Goal: Find specific page/section: Find specific page/section

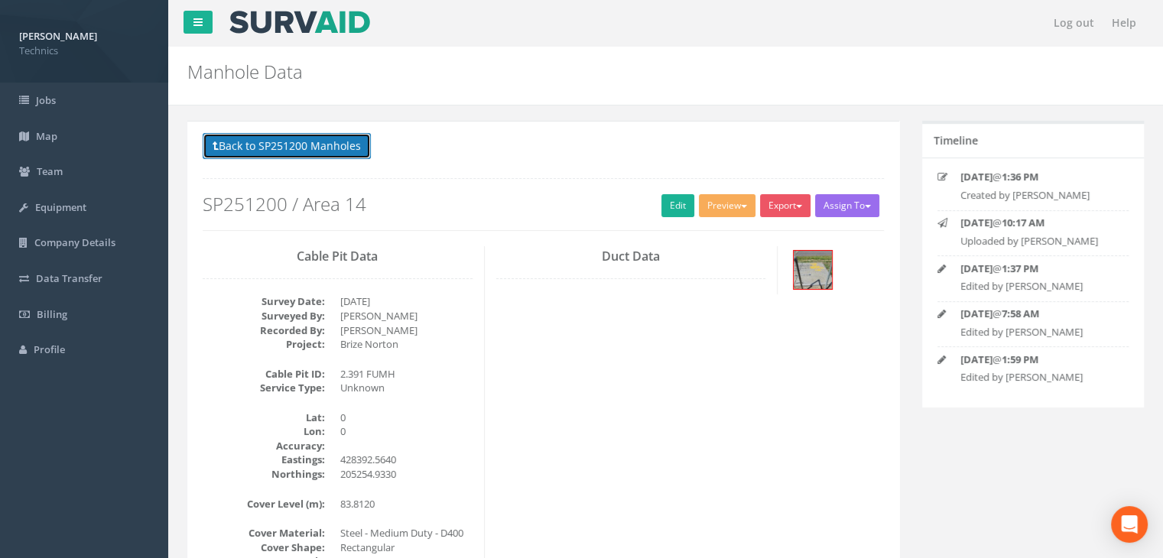
click at [274, 138] on button "Back to SP251200 Manholes" at bounding box center [287, 146] width 168 height 26
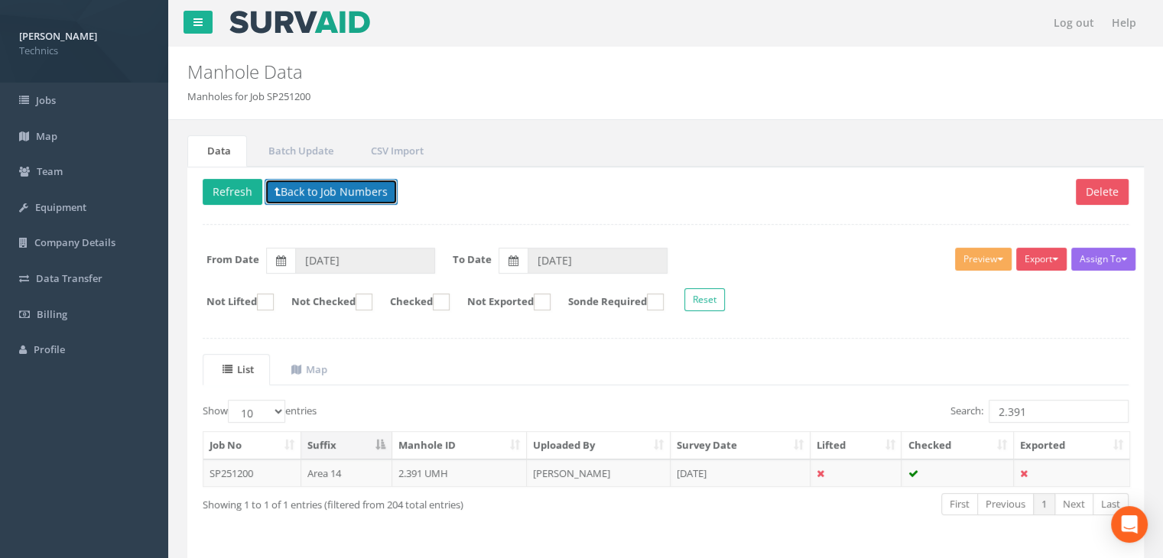
click at [286, 184] on button "Back to Job Numbers" at bounding box center [331, 192] width 133 height 26
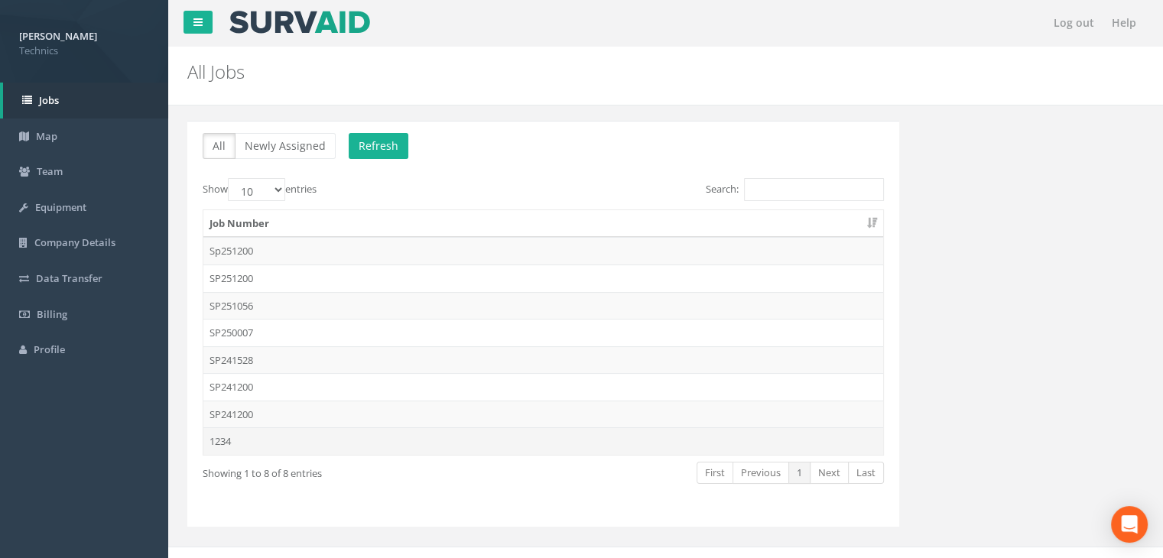
click at [243, 432] on td "1234" at bounding box center [543, 441] width 680 height 28
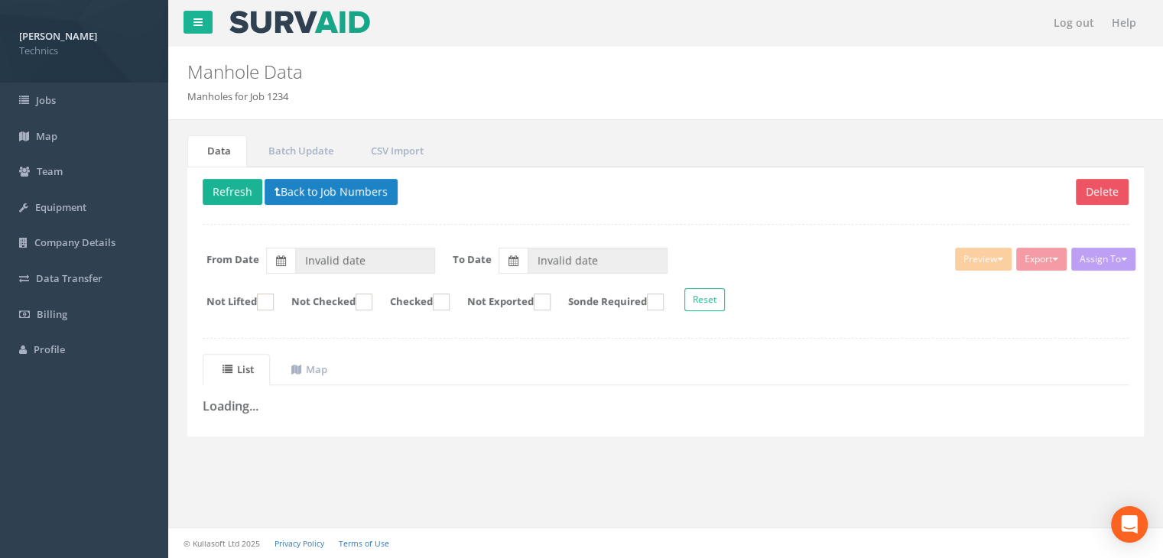
type input "[DATE]"
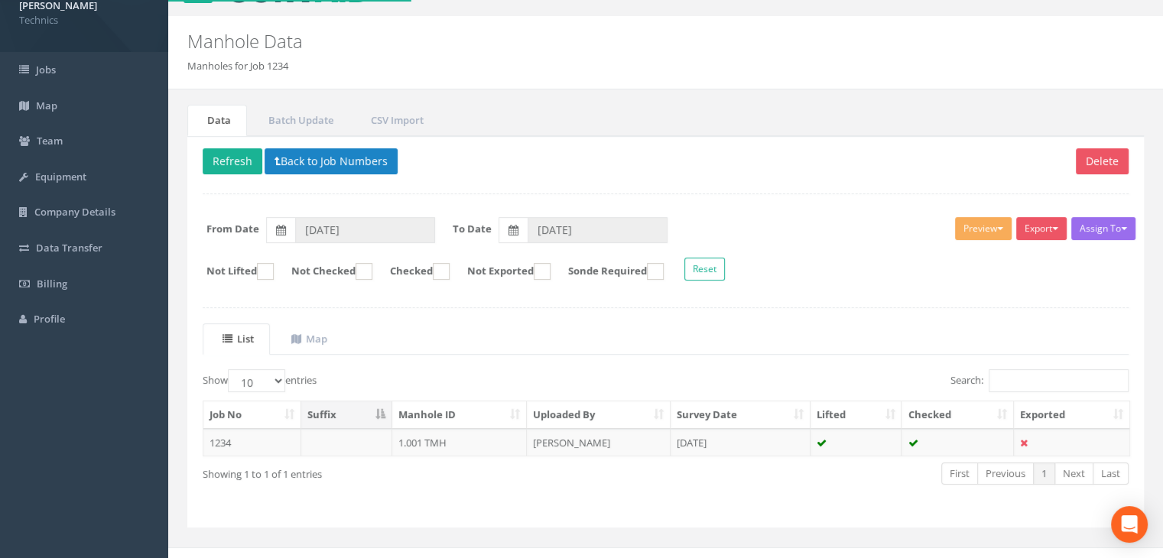
scroll to position [47, 0]
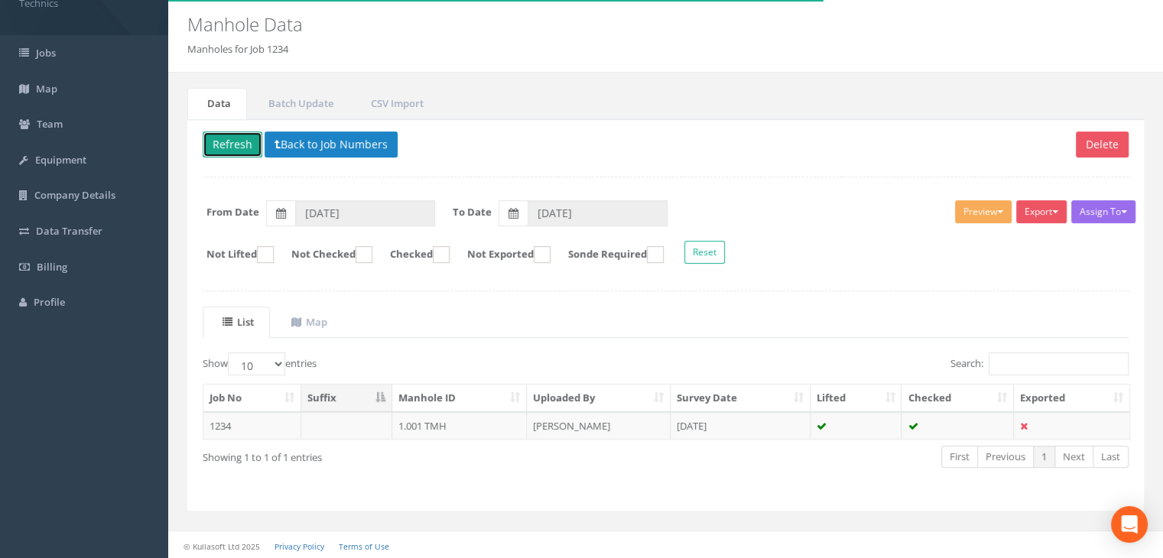
click at [243, 141] on button "Refresh" at bounding box center [233, 145] width 60 height 26
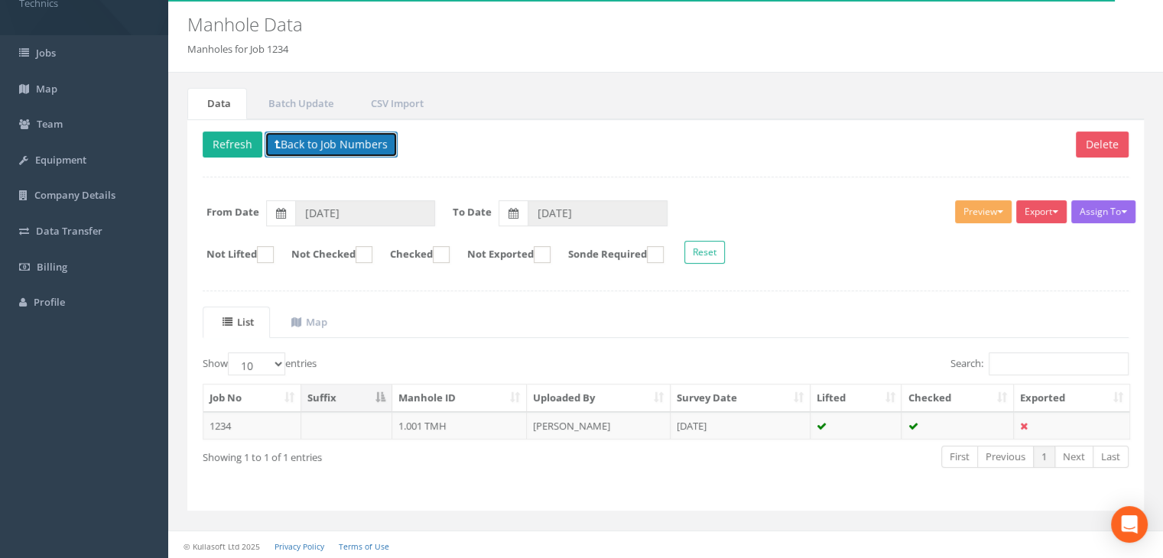
click at [307, 143] on button "Back to Job Numbers" at bounding box center [331, 145] width 133 height 26
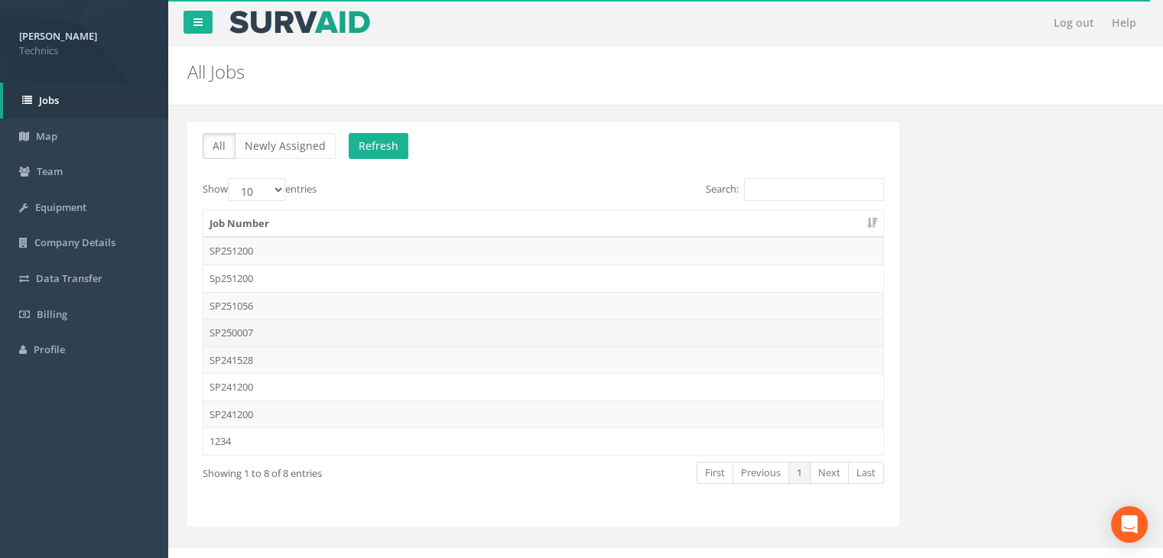
click at [254, 333] on td "SP250007" at bounding box center [543, 333] width 680 height 28
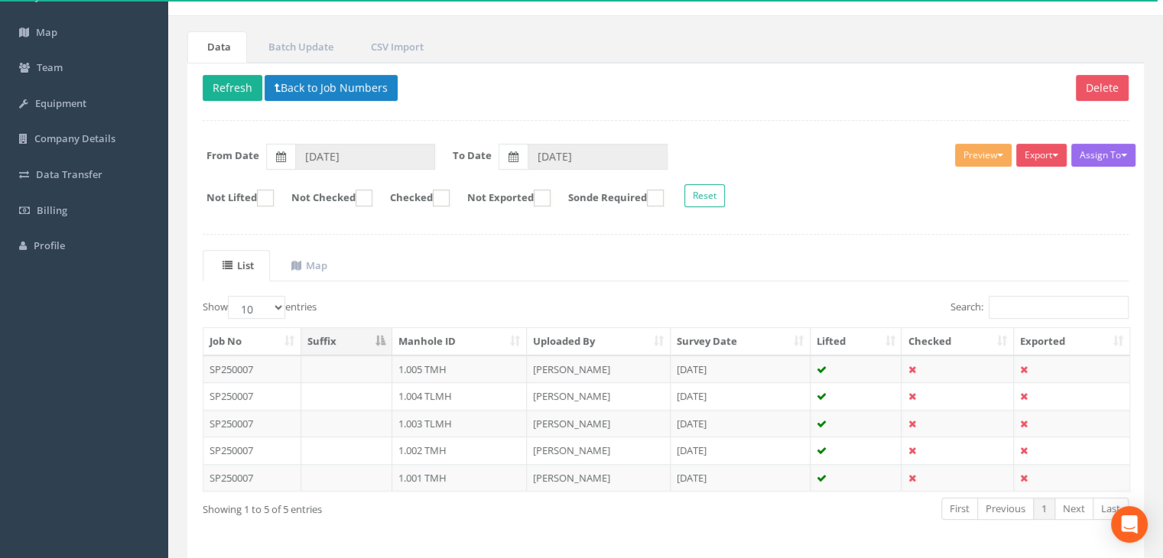
scroll to position [3, 0]
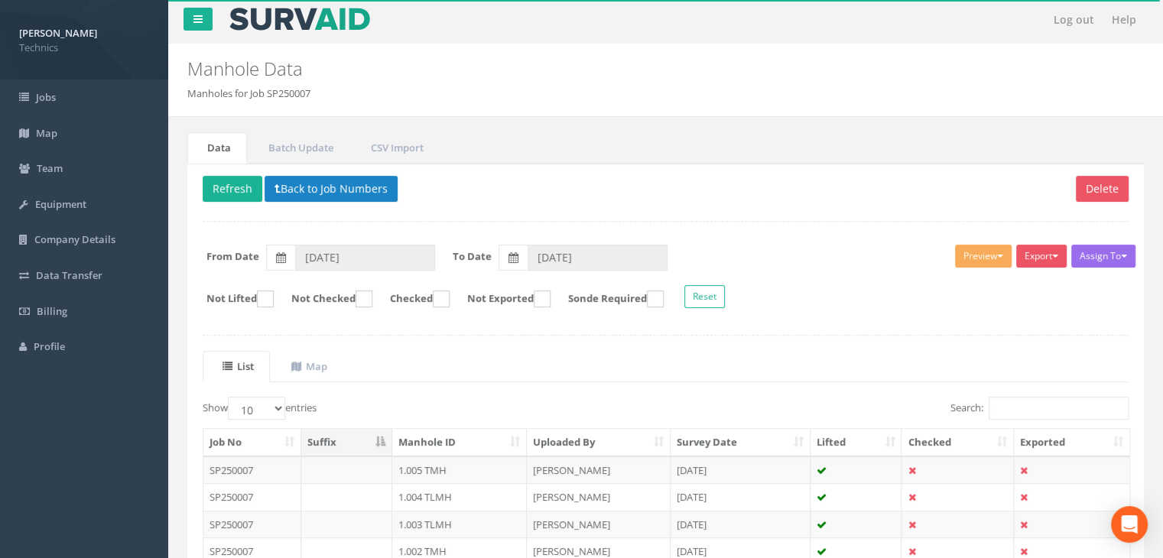
drag, startPoint x: 267, startPoint y: 89, endPoint x: 359, endPoint y: 103, distance: 93.5
click at [359, 103] on div "Manhole Data Manholes for Job SP250007" at bounding box center [665, 80] width 995 height 73
click at [642, 313] on div "Assign To No Companies Added Export Technics Brize Norton Technics Heathrow Tec…" at bounding box center [665, 278] width 949 height 83
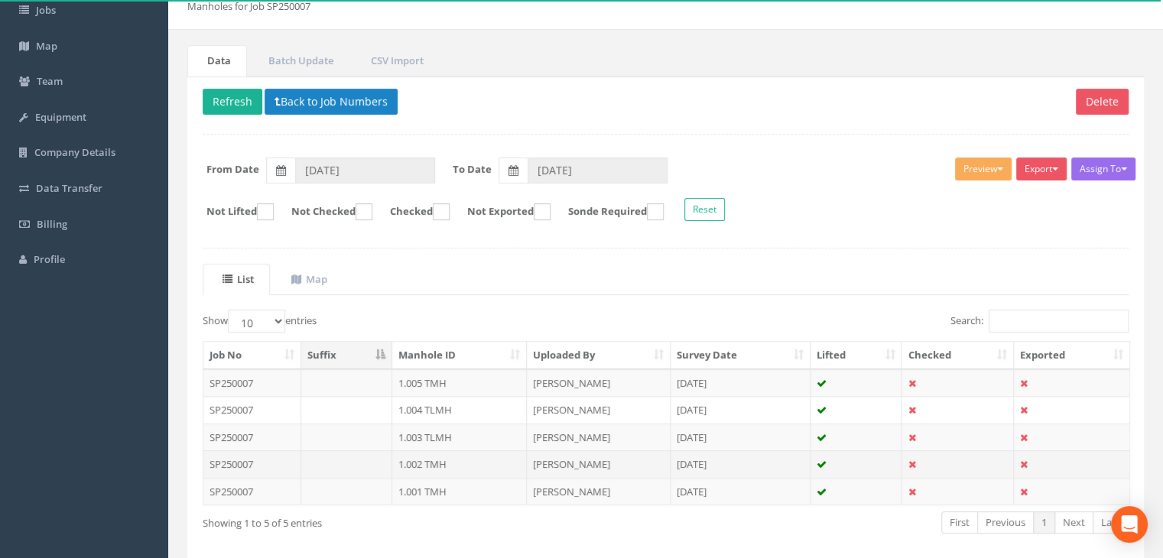
scroll to position [156, 0]
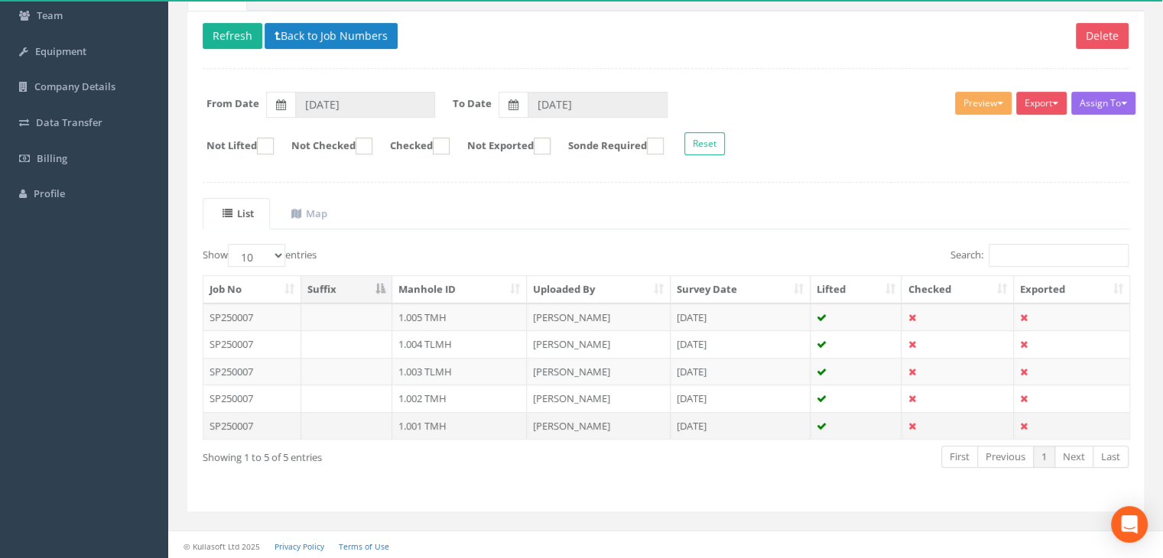
click at [448, 426] on td "1.001 TMH" at bounding box center [459, 426] width 135 height 28
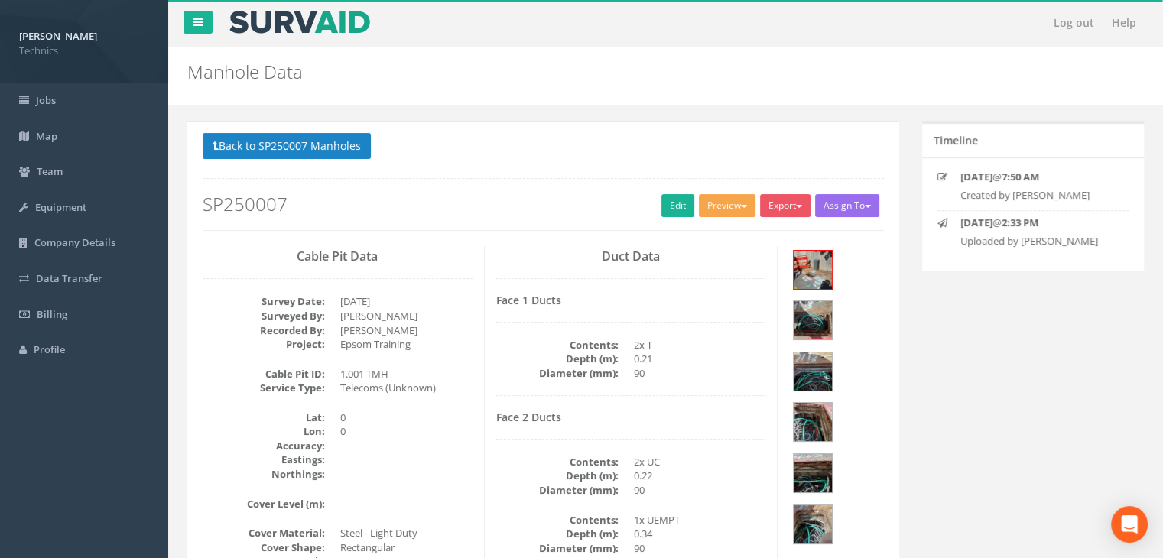
click at [708, 205] on button "Preview" at bounding box center [727, 205] width 57 height 23
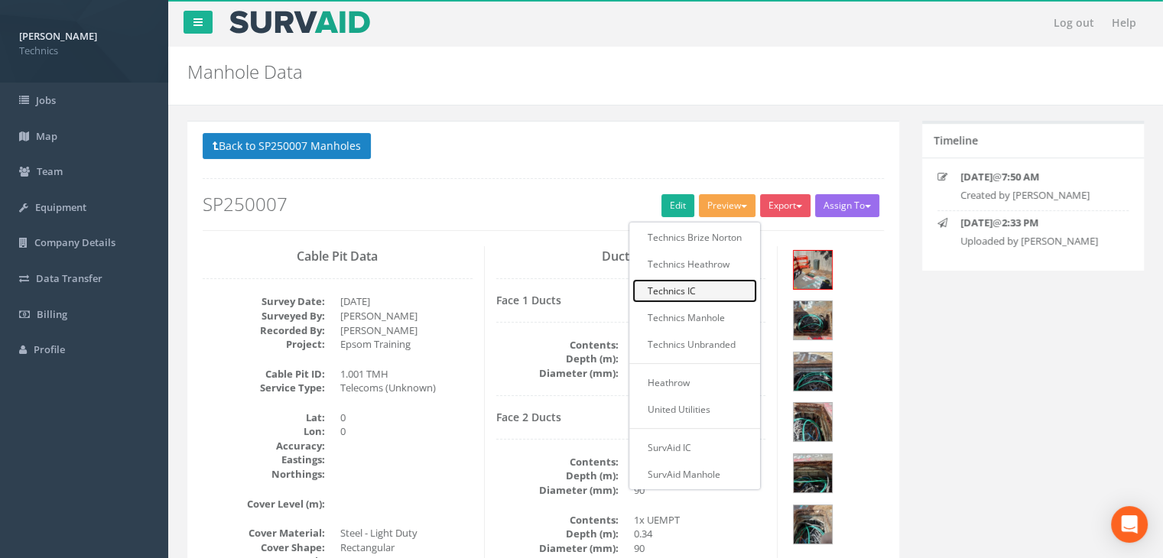
click at [703, 285] on link "Technics IC" at bounding box center [694, 291] width 125 height 24
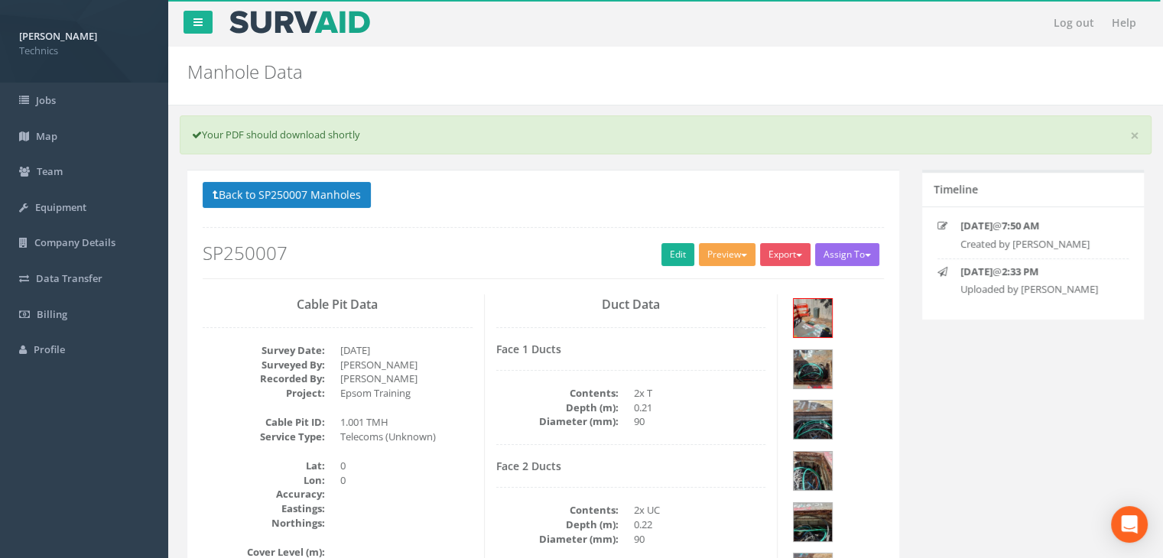
click at [723, 252] on button "Preview" at bounding box center [727, 254] width 57 height 23
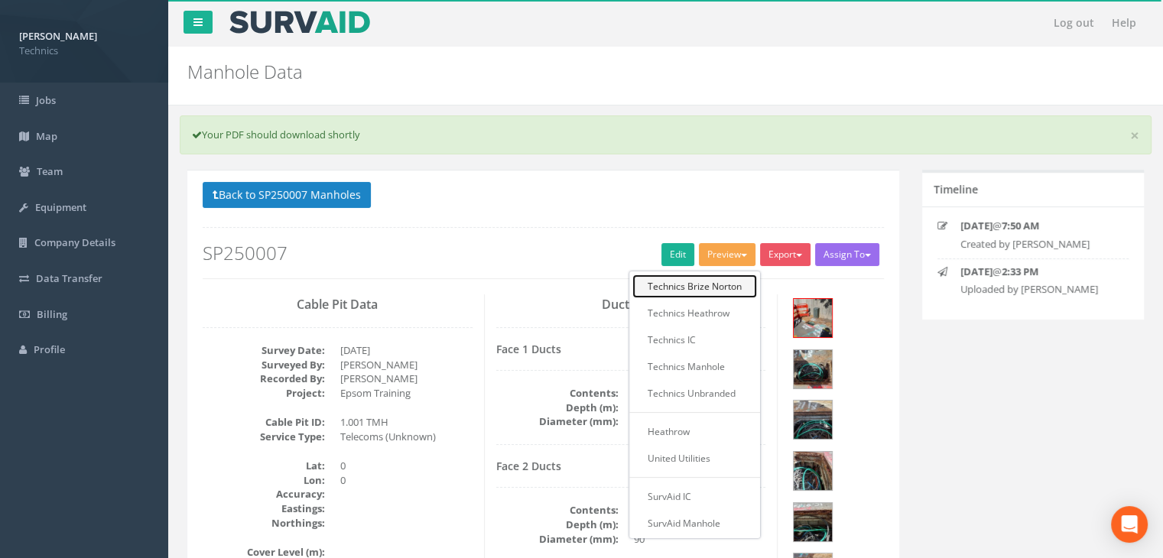
click at [706, 285] on link "Technics Brize Norton" at bounding box center [694, 286] width 125 height 24
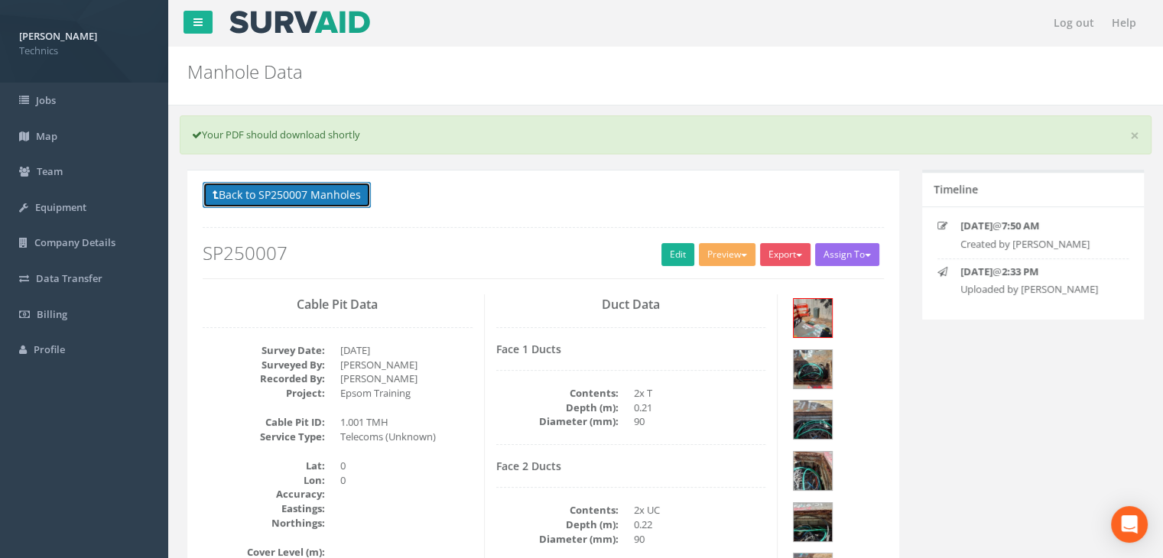
click at [331, 184] on button "Back to SP250007 Manholes" at bounding box center [287, 195] width 168 height 26
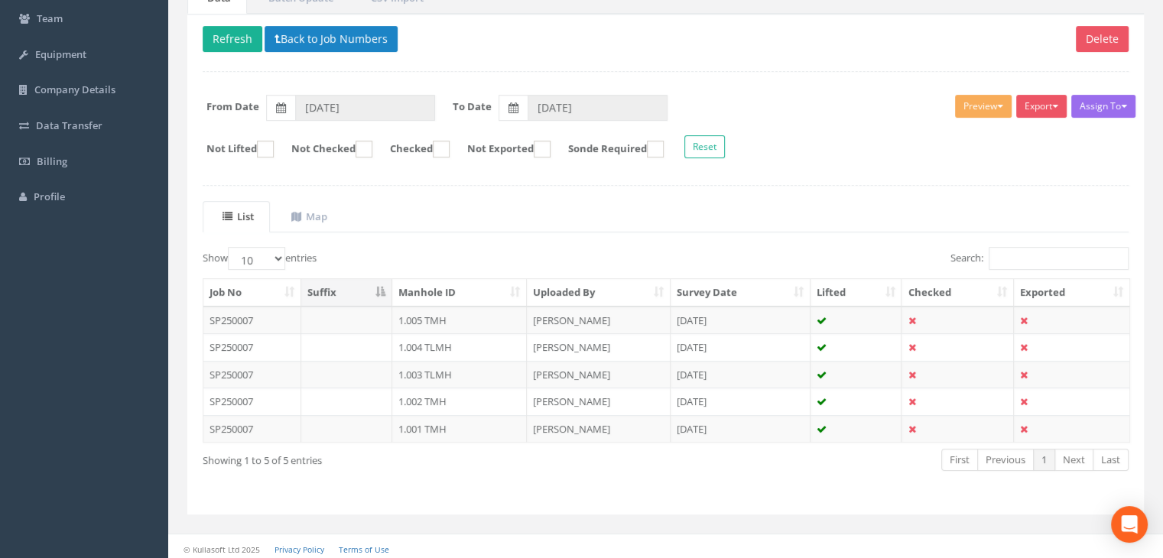
scroll to position [156, 0]
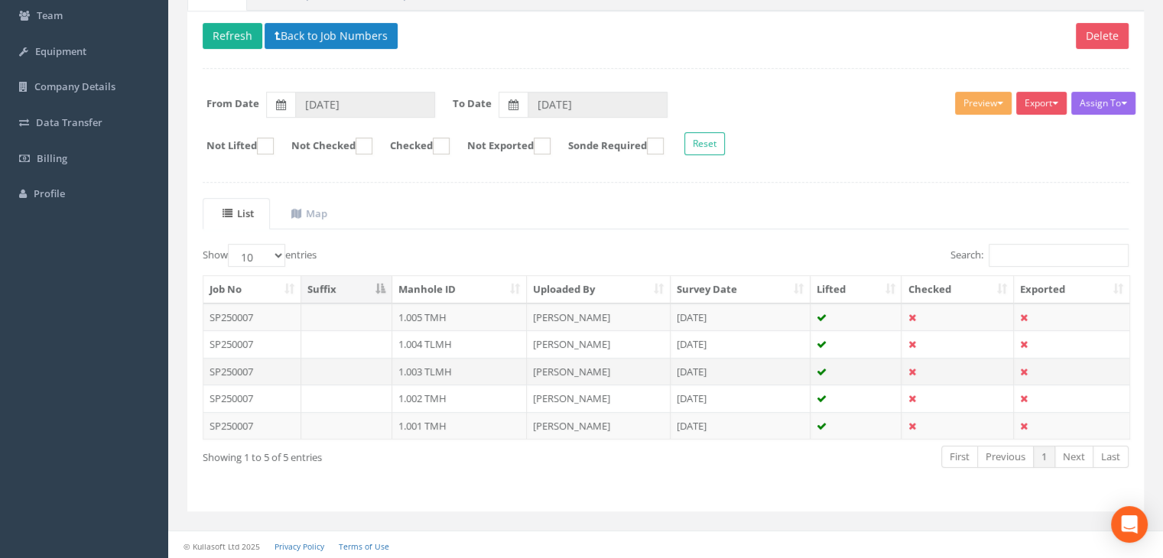
click at [444, 371] on td "1.003 TLMH" at bounding box center [459, 372] width 135 height 28
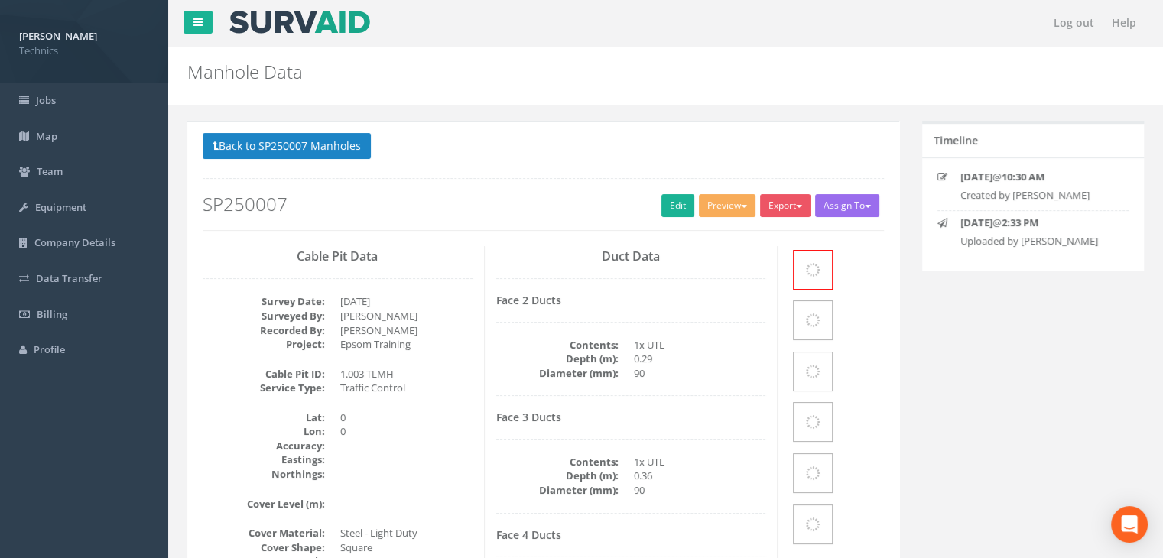
scroll to position [141, 0]
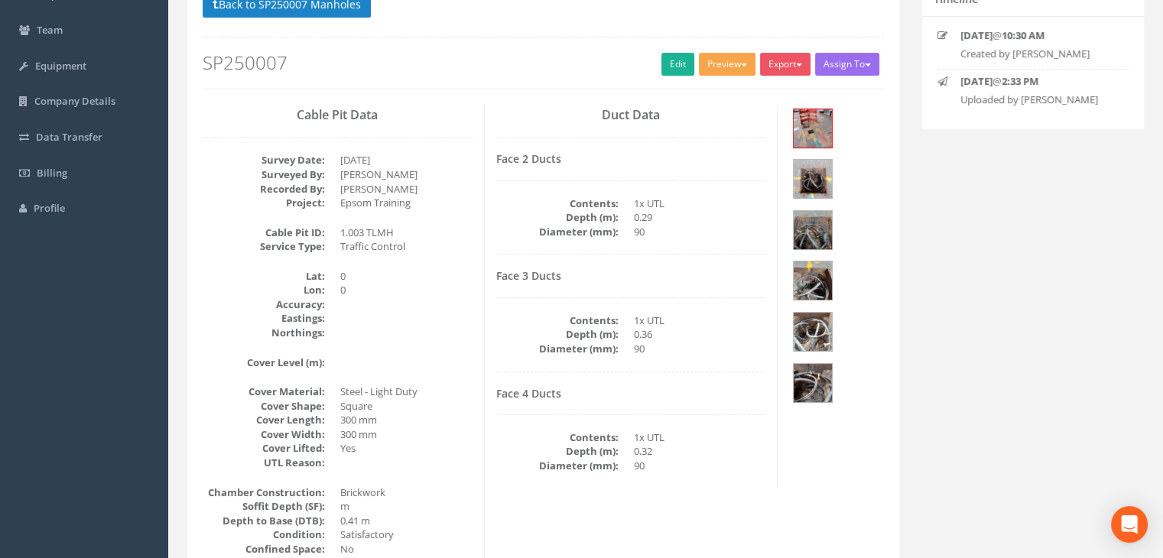
click at [710, 70] on button "Preview" at bounding box center [727, 64] width 57 height 23
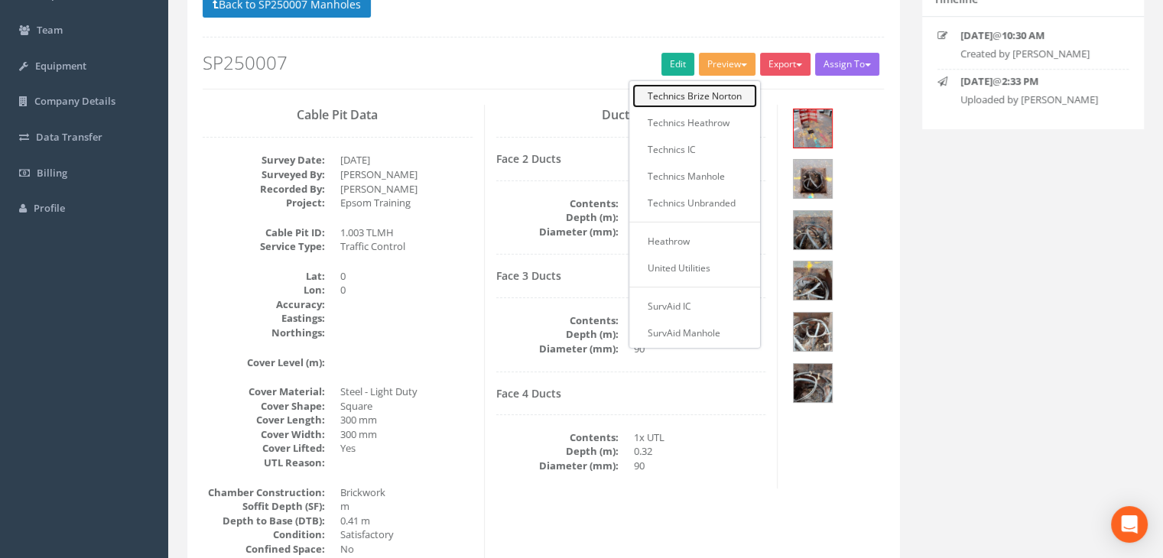
click at [714, 100] on link "Technics Brize Norton" at bounding box center [694, 96] width 125 height 24
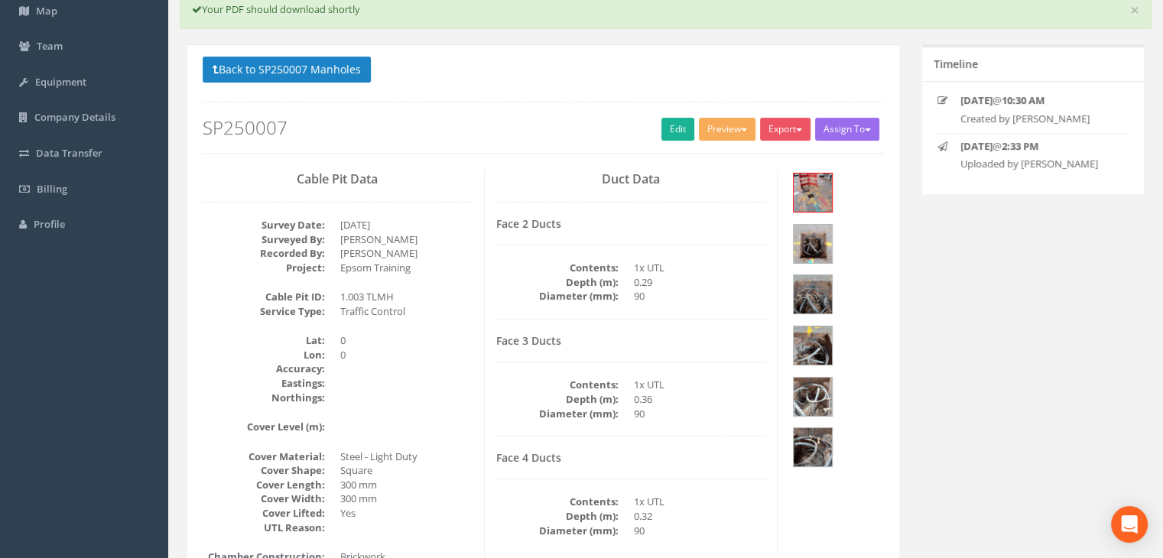
scroll to position [37, 0]
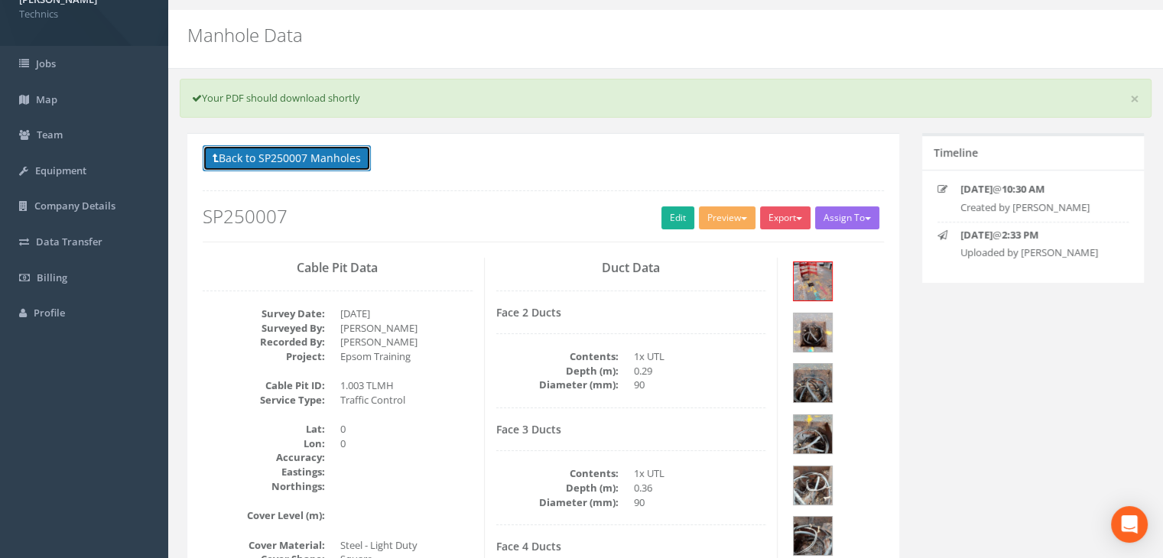
click at [321, 154] on button "Back to SP250007 Manholes" at bounding box center [287, 158] width 168 height 26
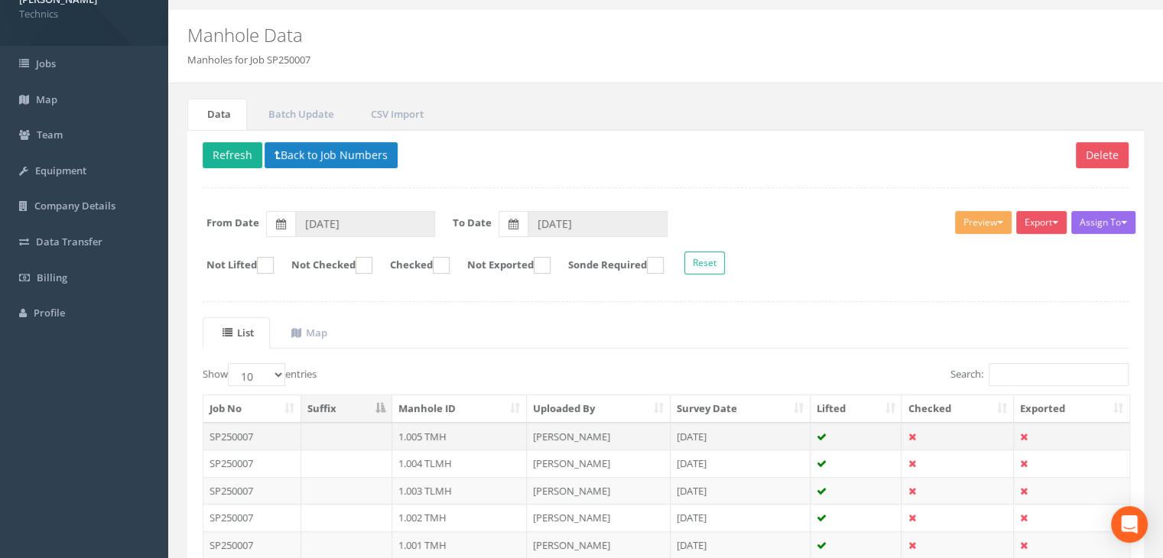
click at [453, 437] on td "1.005 TMH" at bounding box center [459, 437] width 135 height 28
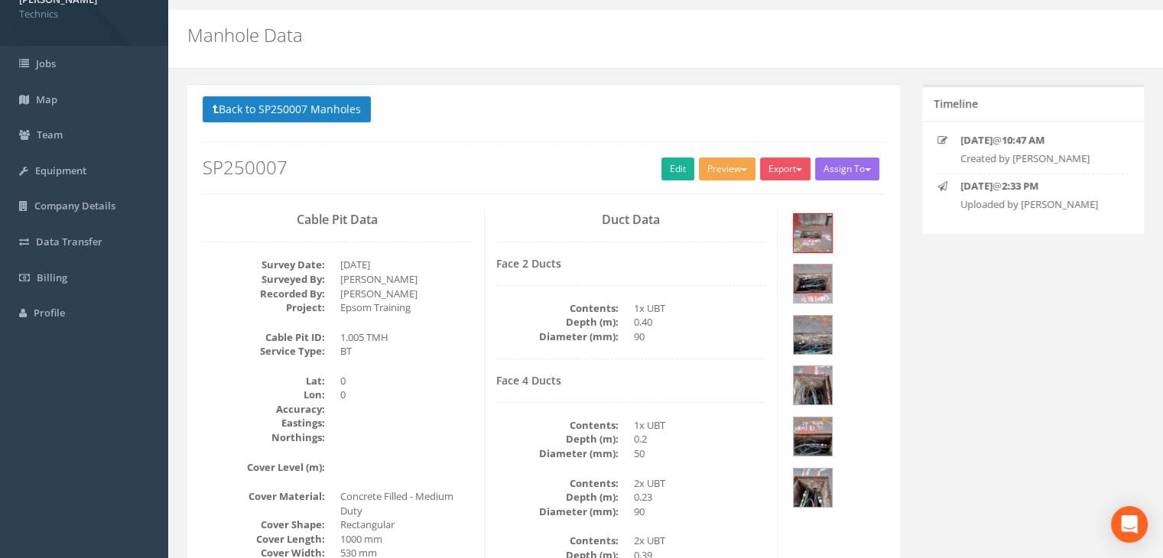
click at [719, 172] on button "Preview" at bounding box center [727, 169] width 57 height 23
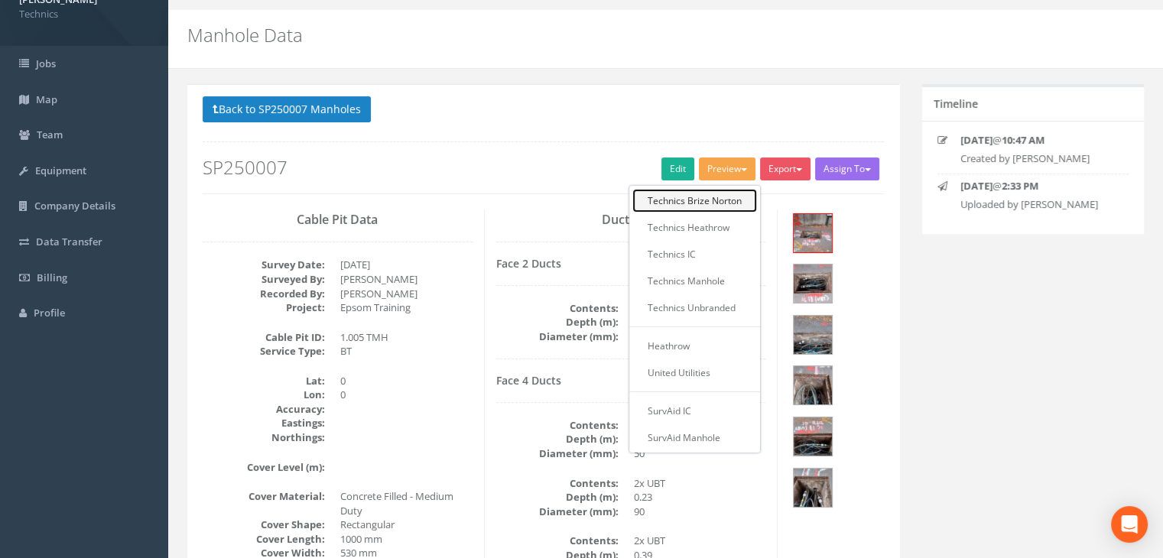
click at [701, 200] on link "Technics Brize Norton" at bounding box center [694, 201] width 125 height 24
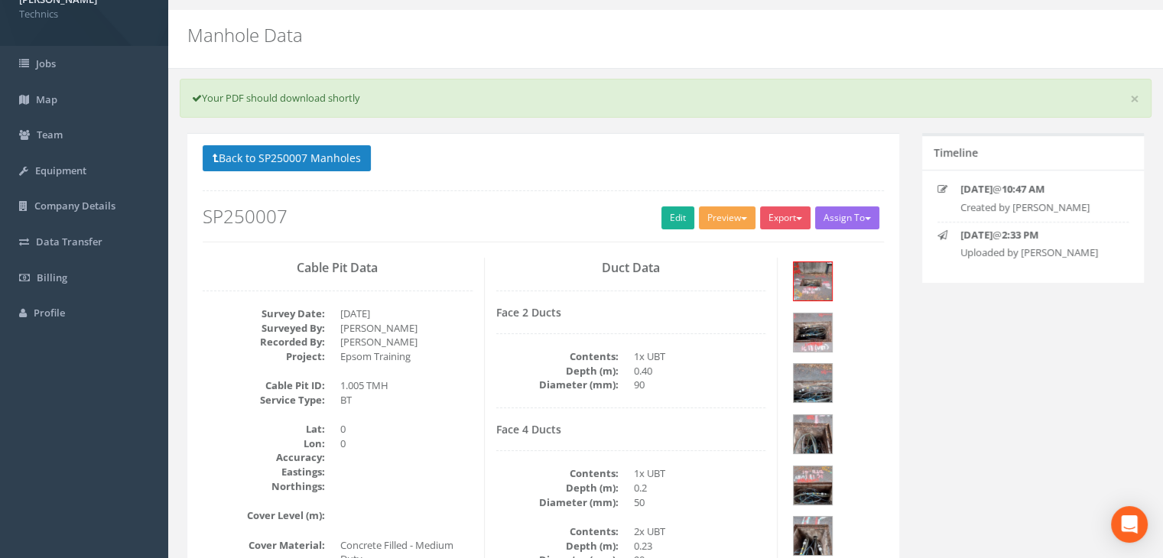
click at [734, 220] on button "Preview" at bounding box center [727, 217] width 57 height 23
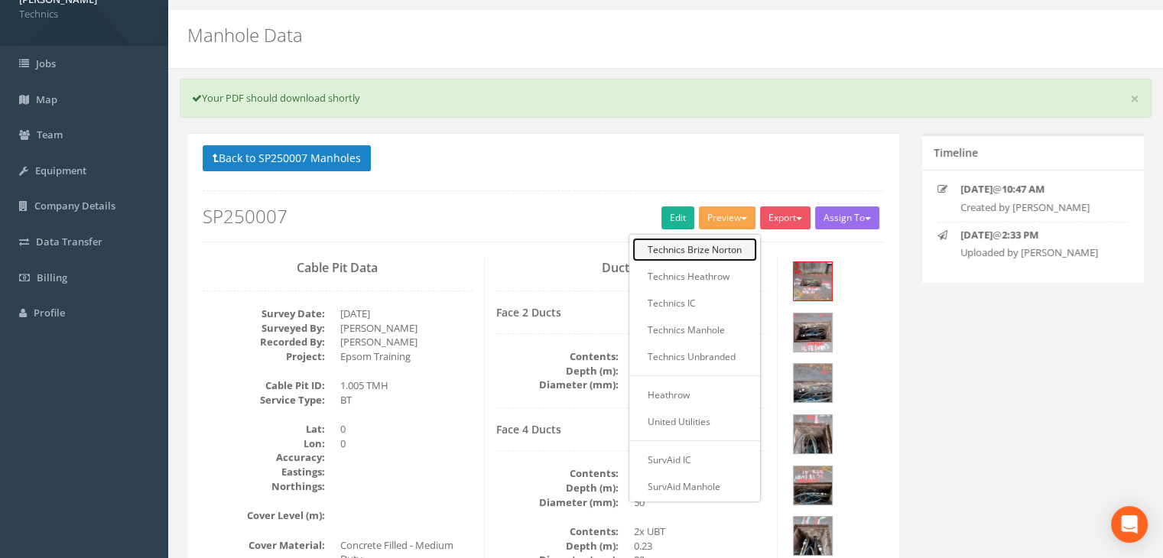
click at [694, 249] on link "Technics Brize Norton" at bounding box center [694, 250] width 125 height 24
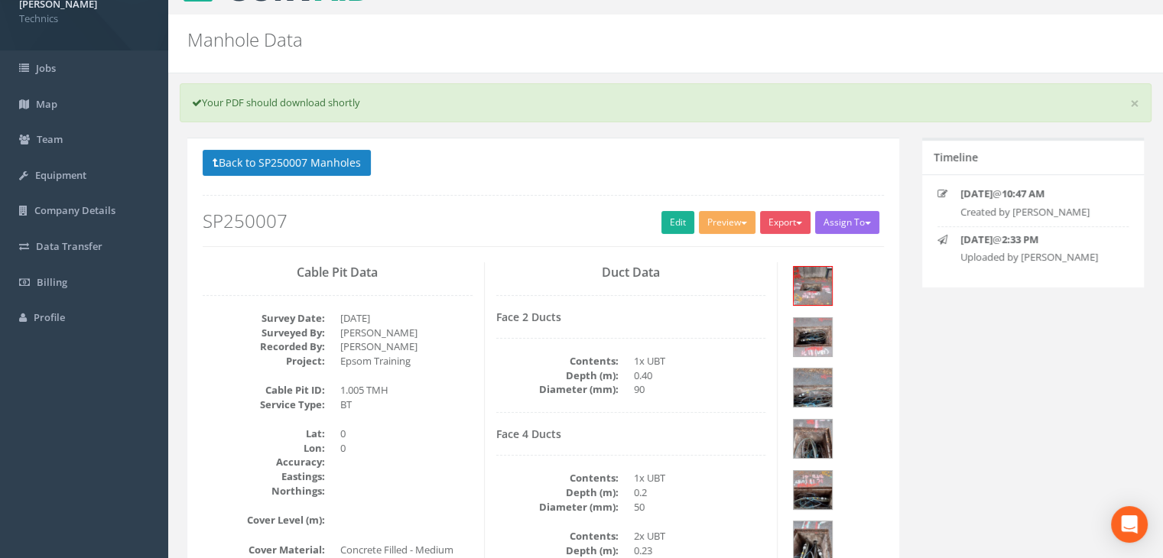
scroll to position [0, 0]
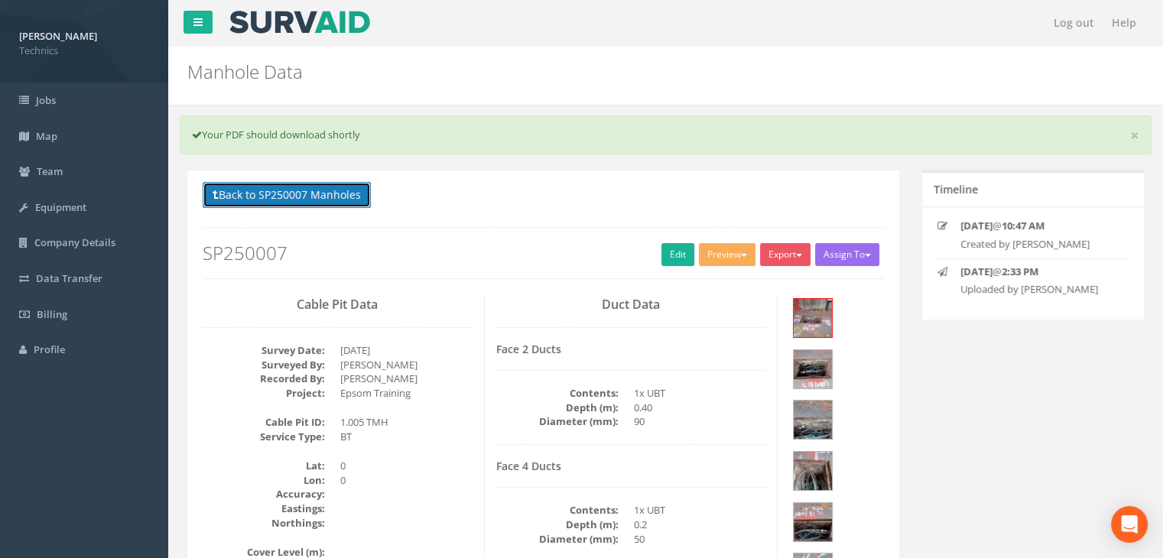
click at [317, 206] on button "Back to SP250007 Manholes" at bounding box center [287, 195] width 168 height 26
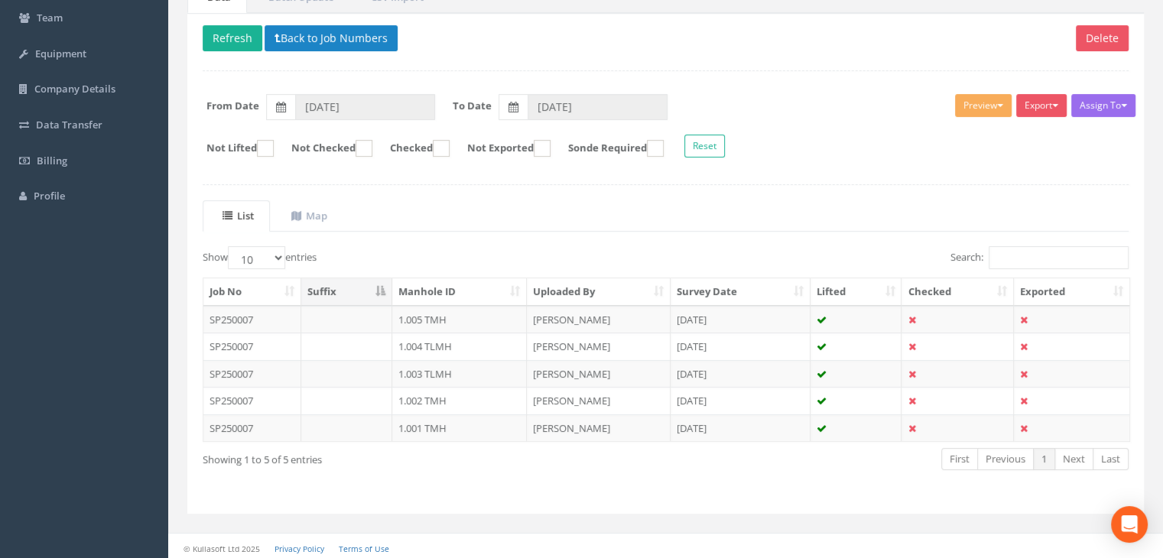
scroll to position [156, 0]
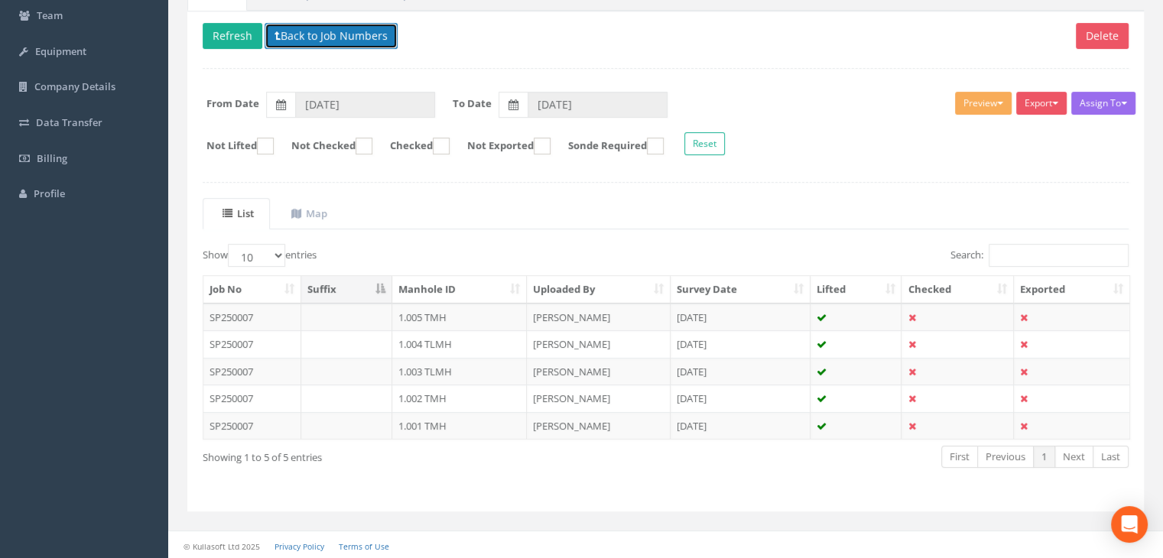
click at [294, 32] on button "Back to Job Numbers" at bounding box center [331, 36] width 133 height 26
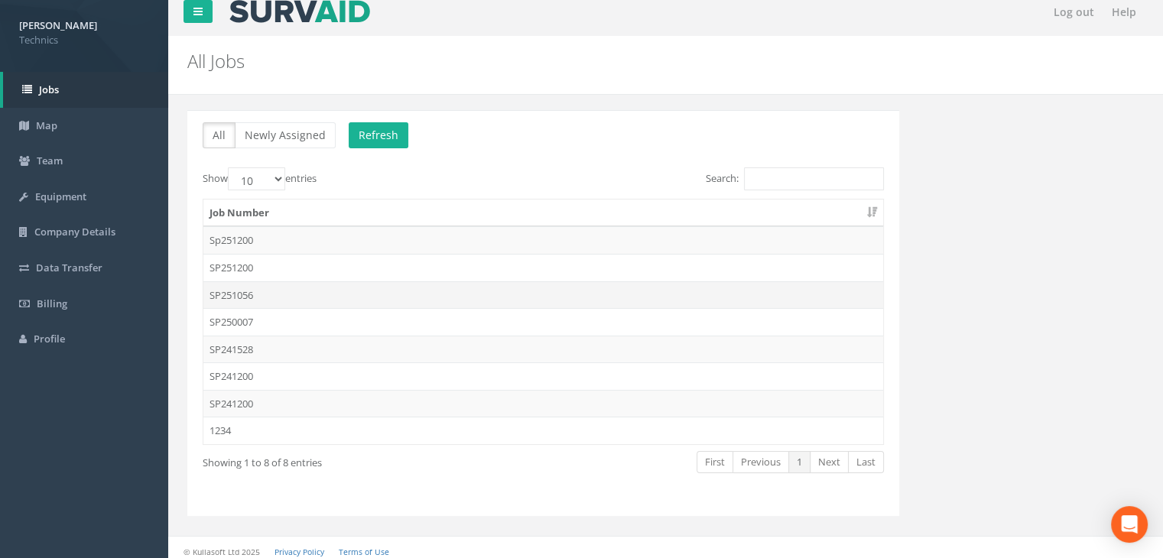
scroll to position [16, 0]
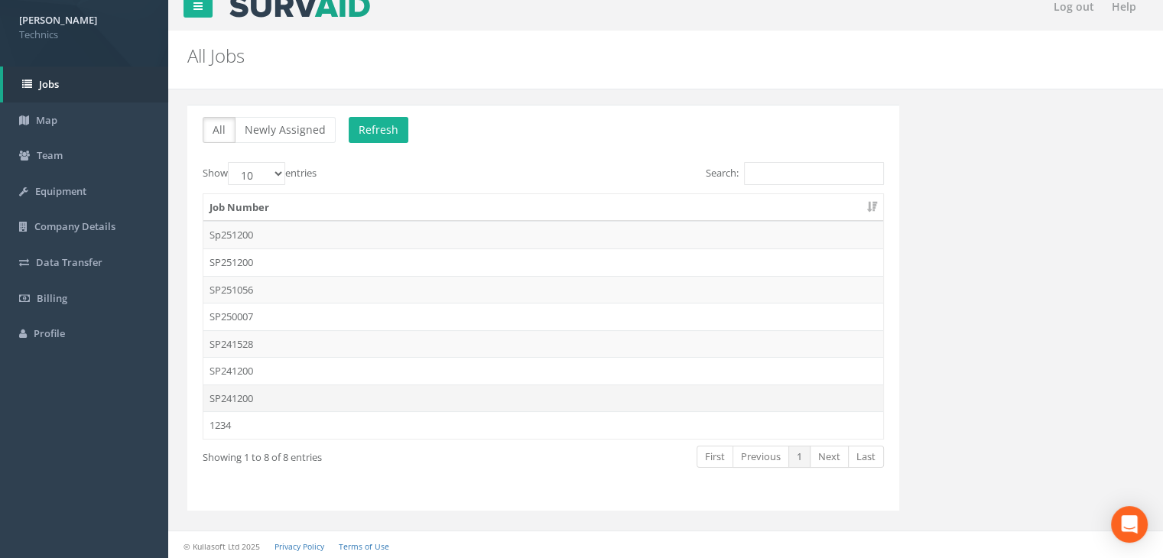
click at [278, 401] on td "SP241200" at bounding box center [543, 399] width 680 height 28
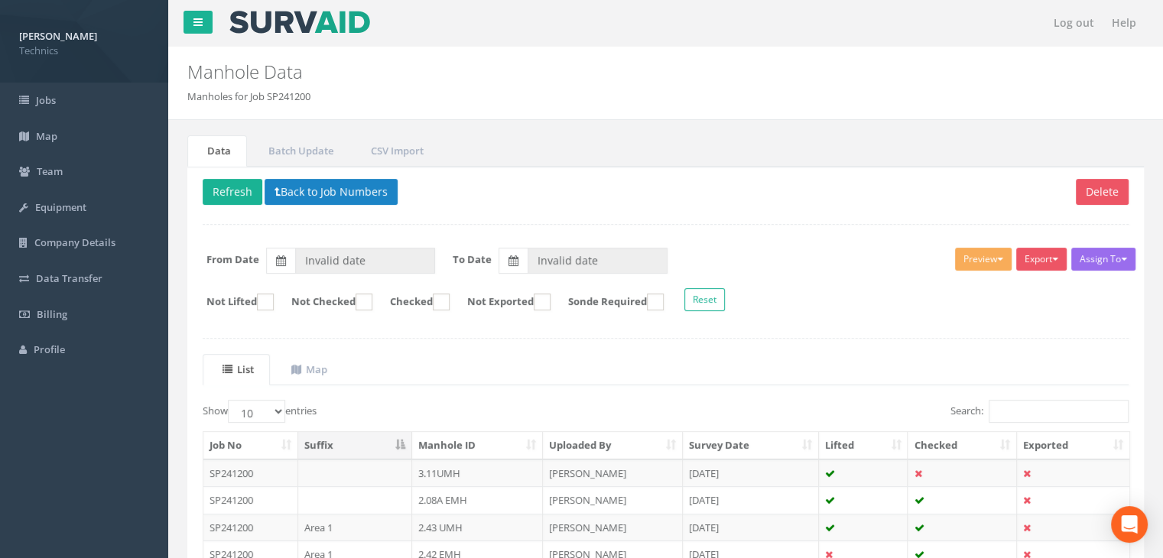
type input "[DATE]"
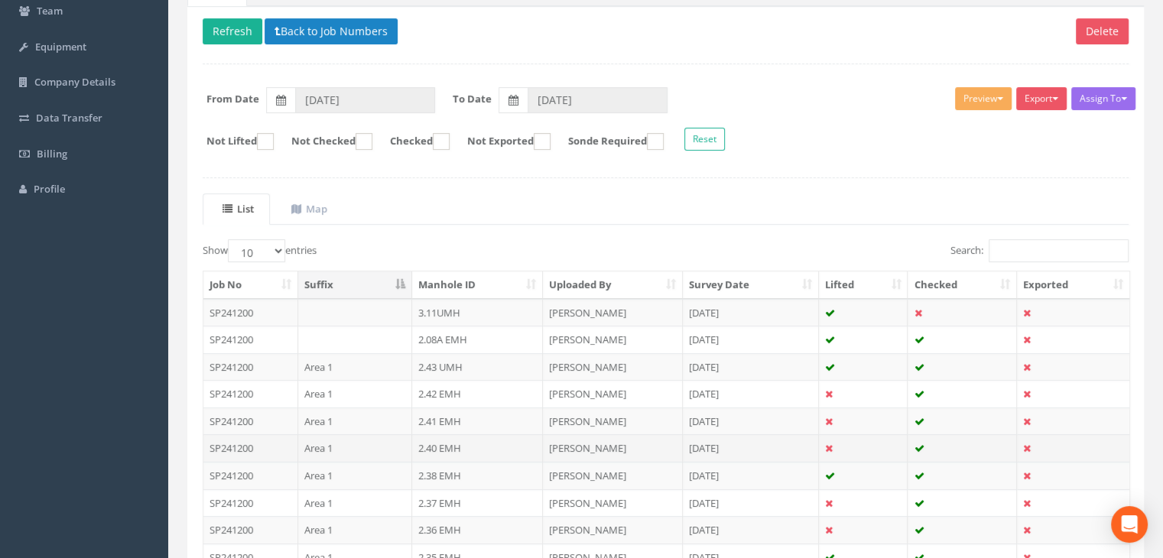
scroll to position [245, 0]
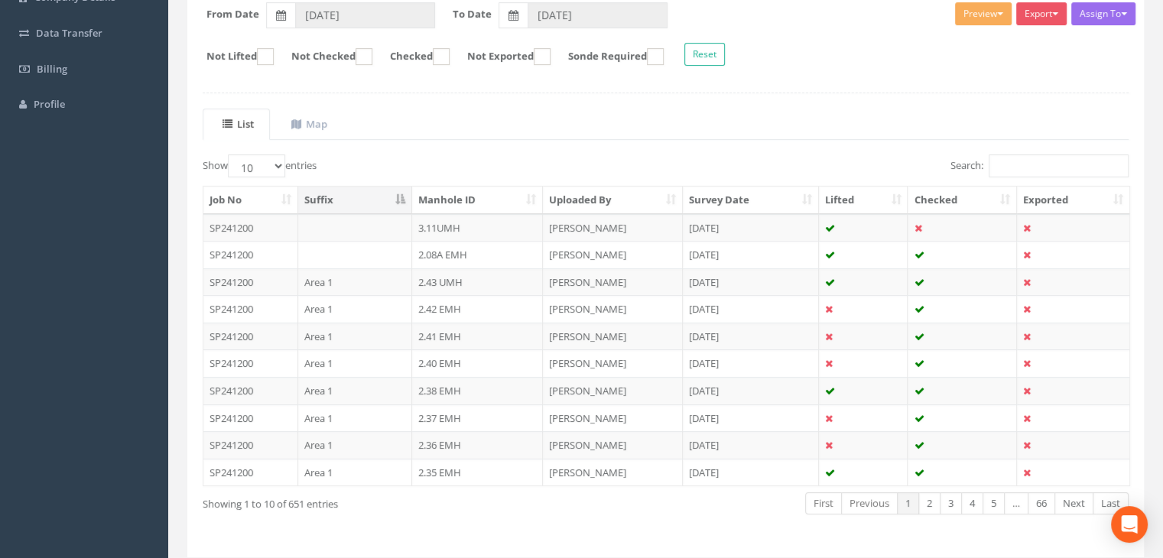
click at [1090, 80] on div "Delete Refresh Back to Job Numbers Assign To No Companies Added Export Technics…" at bounding box center [665, 239] width 957 height 637
